Goal: Transaction & Acquisition: Book appointment/travel/reservation

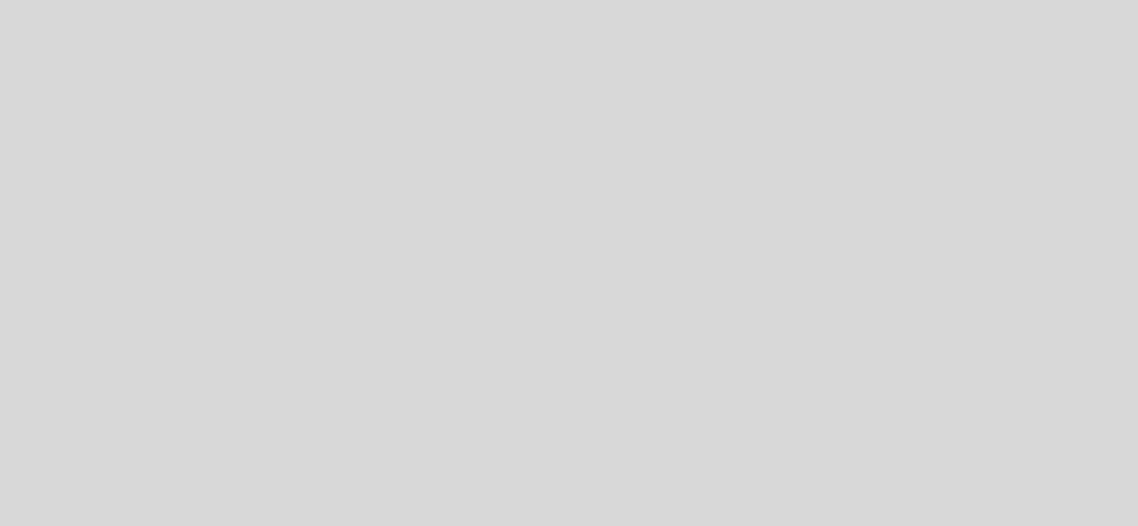
select select "es"
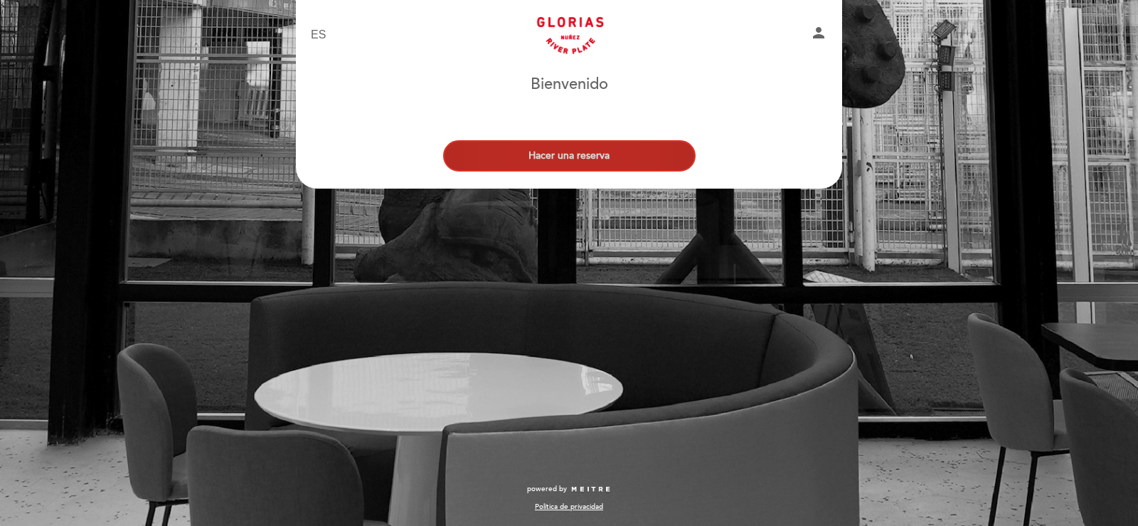
click at [575, 159] on button "Hacer una reserva" at bounding box center [569, 155] width 253 height 31
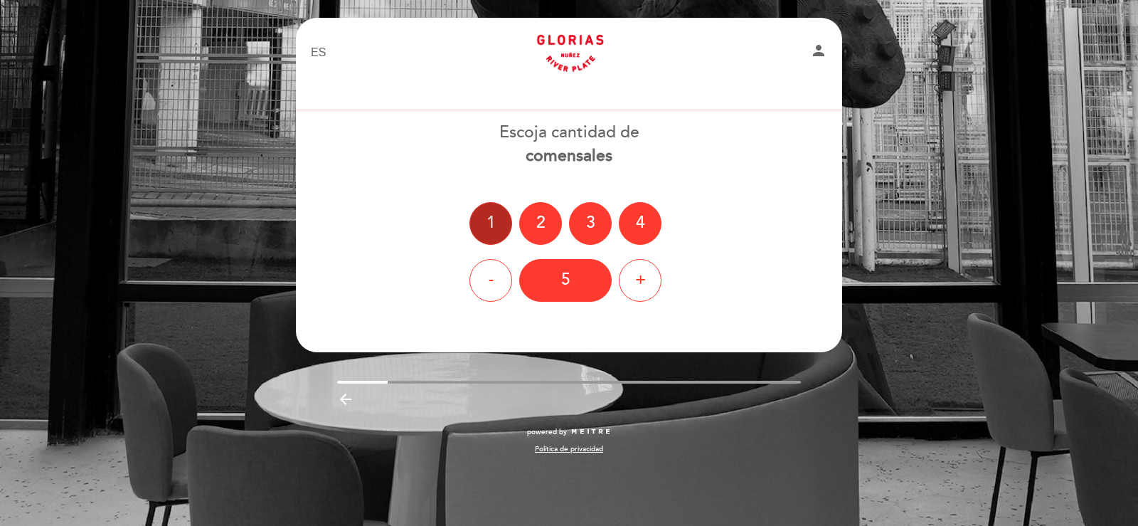
click at [486, 228] on div "1" at bounding box center [490, 223] width 43 height 43
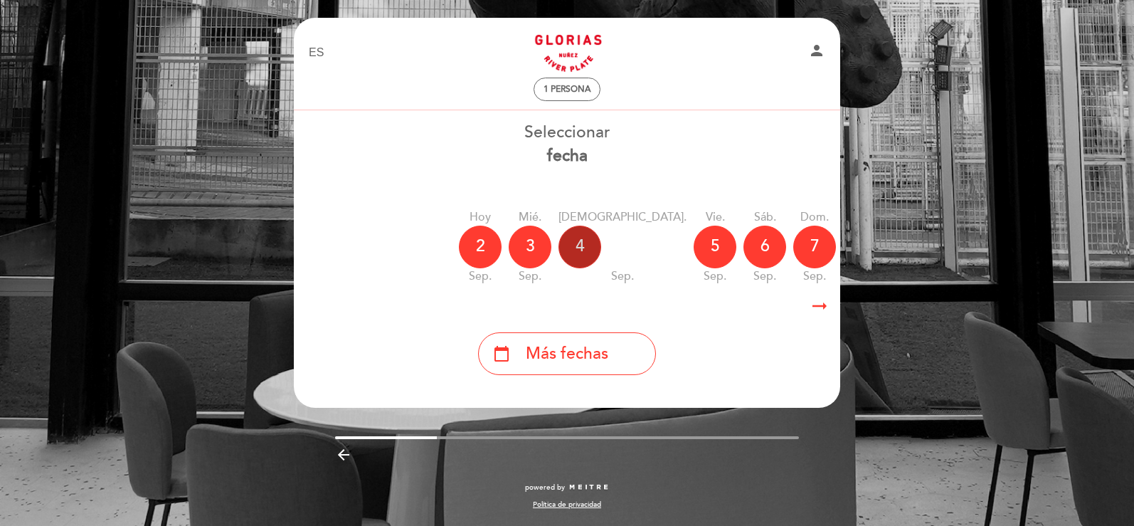
click at [574, 245] on div "4" at bounding box center [579, 246] width 43 height 43
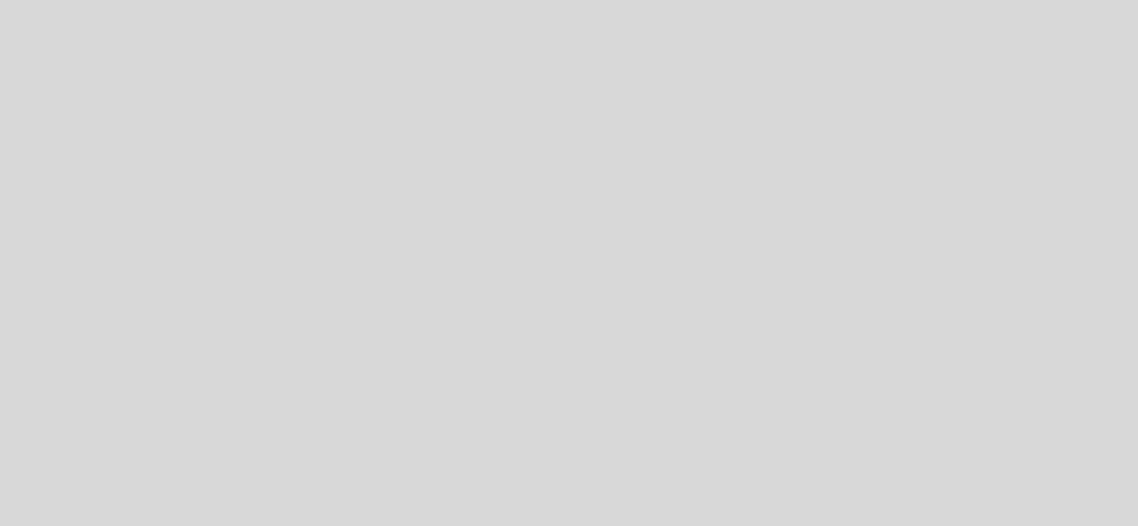
select select "es"
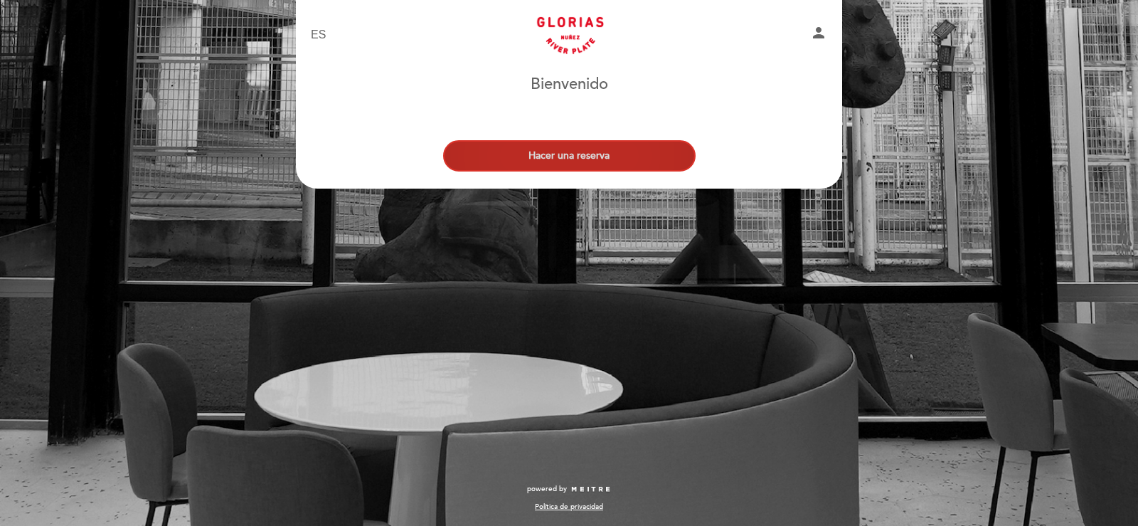
click at [526, 152] on button "Hacer una reserva" at bounding box center [569, 155] width 253 height 31
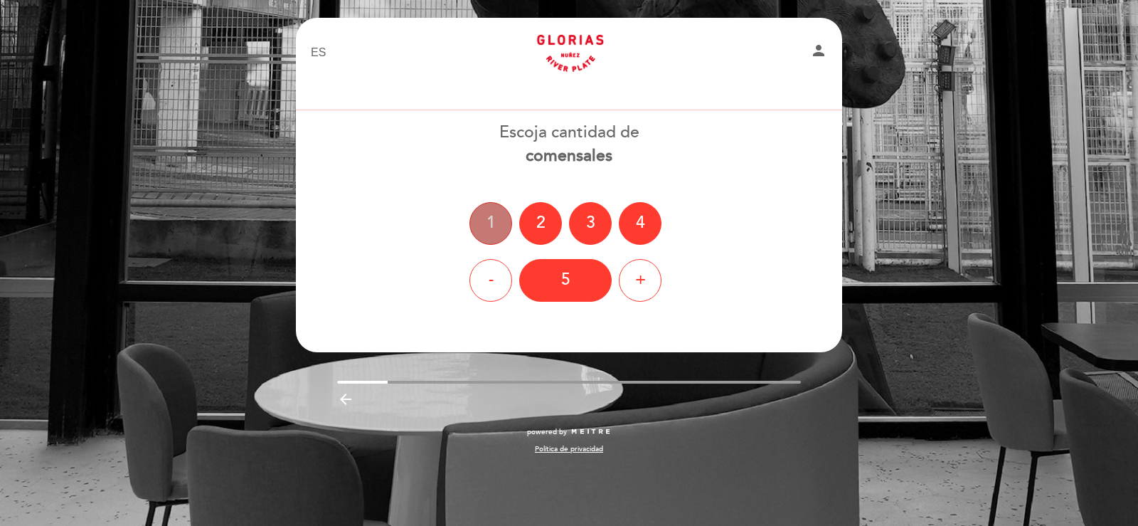
click at [487, 235] on div "1" at bounding box center [490, 223] width 43 height 43
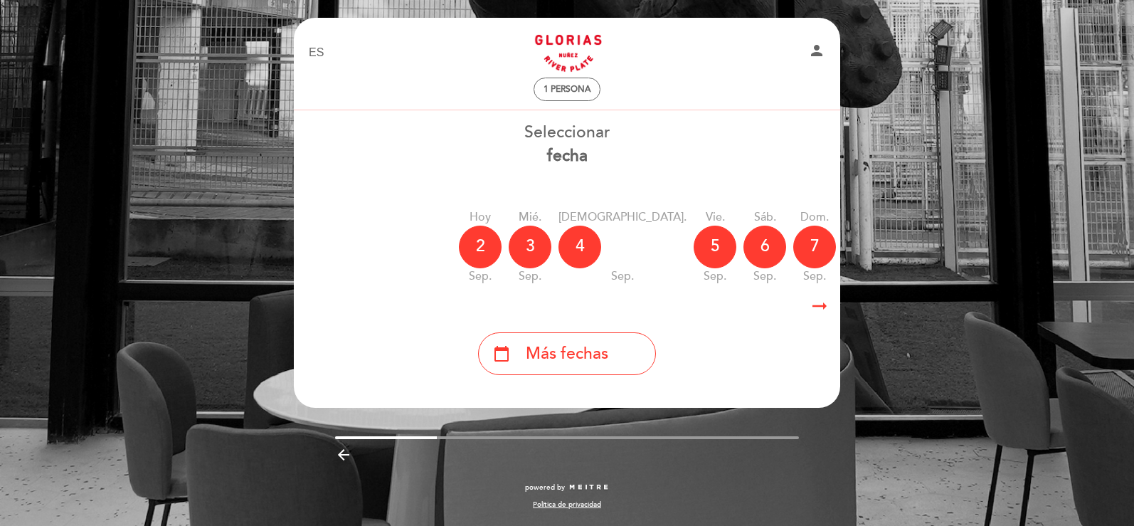
click at [821, 303] on icon "arrow_right_alt" at bounding box center [819, 306] width 21 height 31
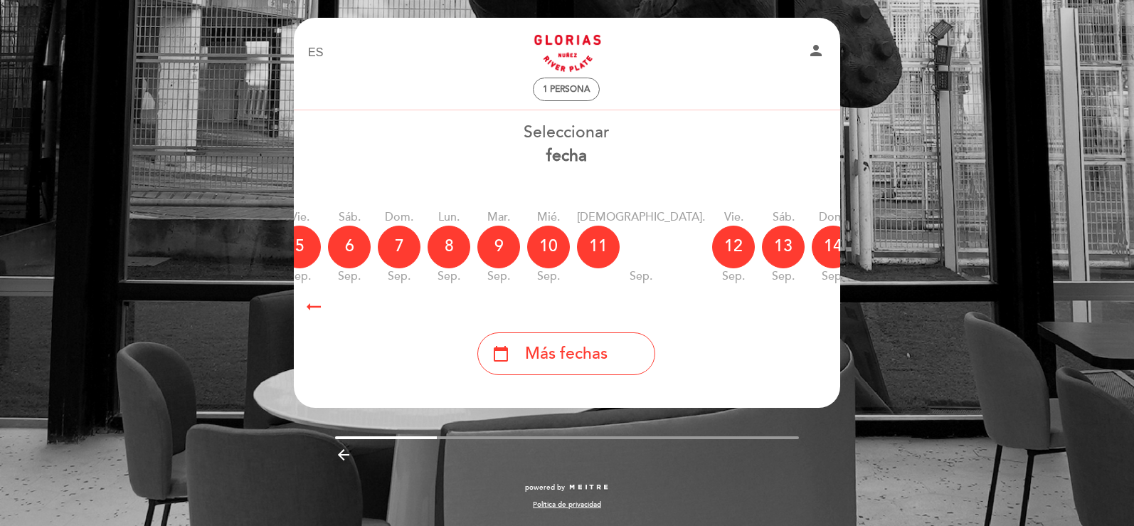
click at [974, 252] on icon "calendar_today" at bounding box center [982, 246] width 17 height 24
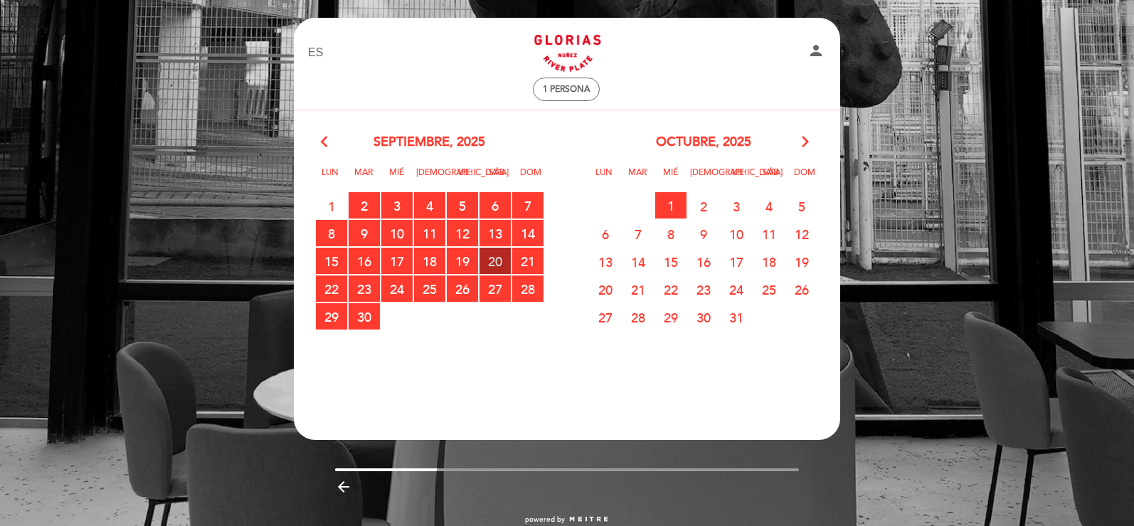
click at [497, 268] on span "20 RESERVAS DISPONIBLES" at bounding box center [494, 261] width 31 height 26
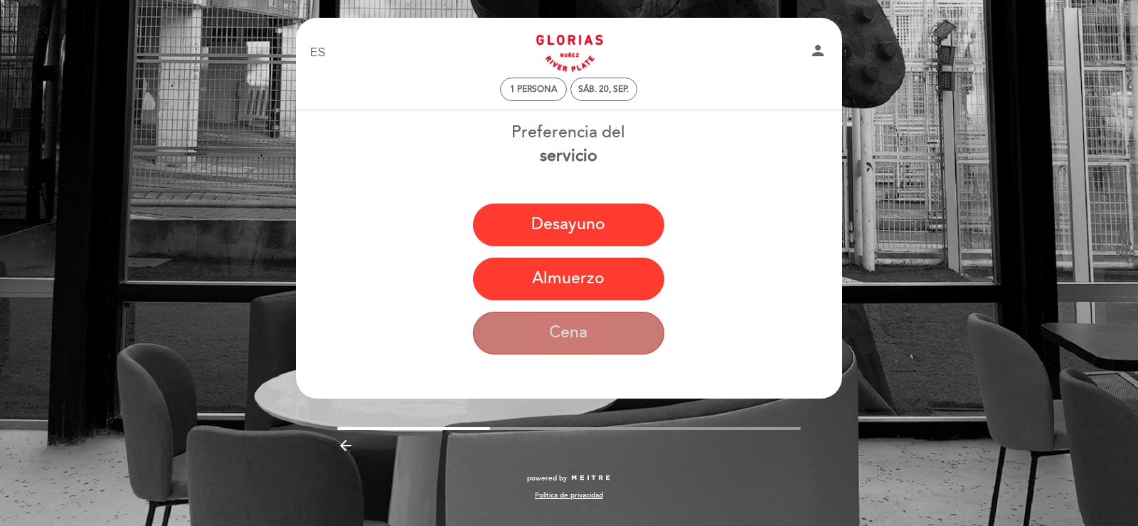
click at [566, 331] on button "Cena" at bounding box center [568, 333] width 191 height 43
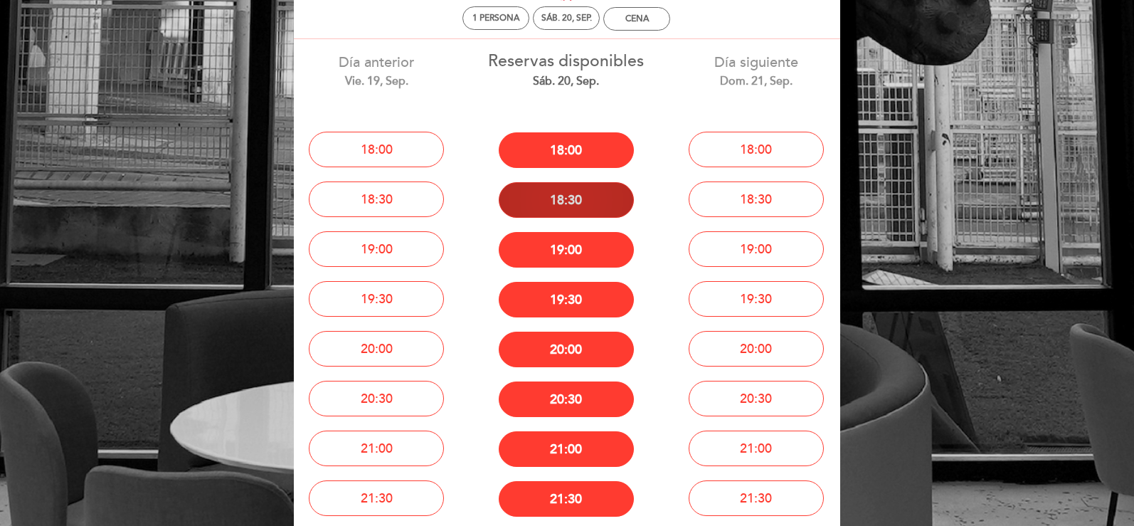
scroll to position [142, 0]
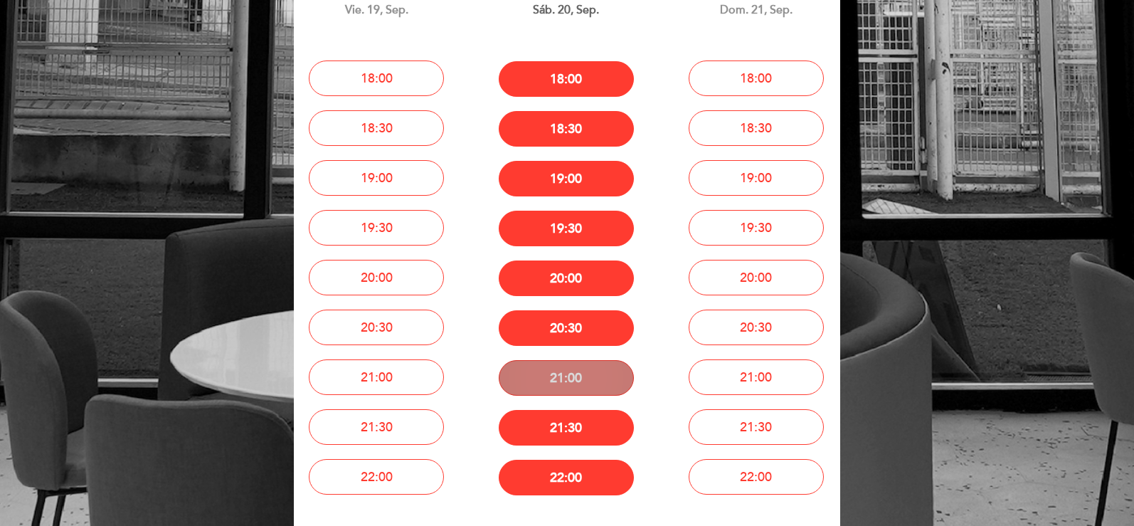
click at [563, 375] on button "21:00" at bounding box center [566, 378] width 135 height 36
